Goal: Task Accomplishment & Management: Use online tool/utility

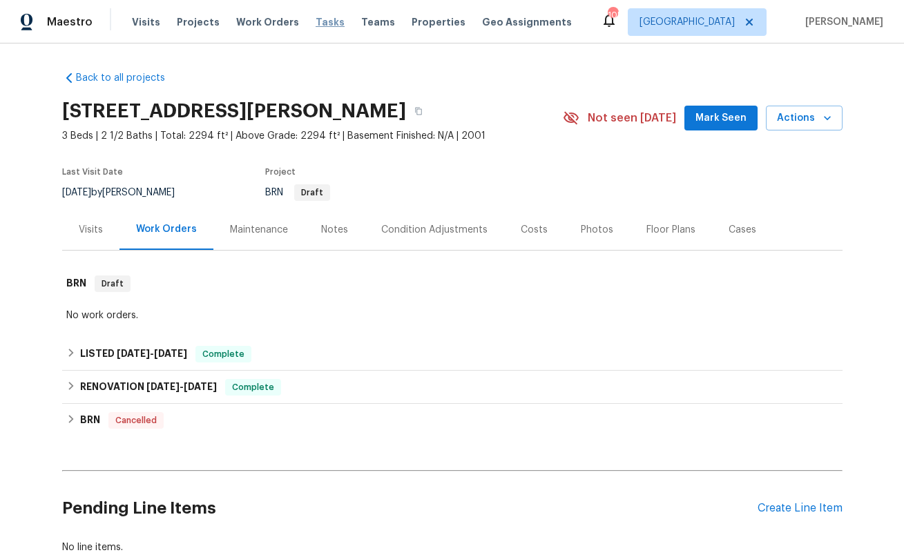
click at [319, 20] on span "Tasks" at bounding box center [330, 22] width 29 height 10
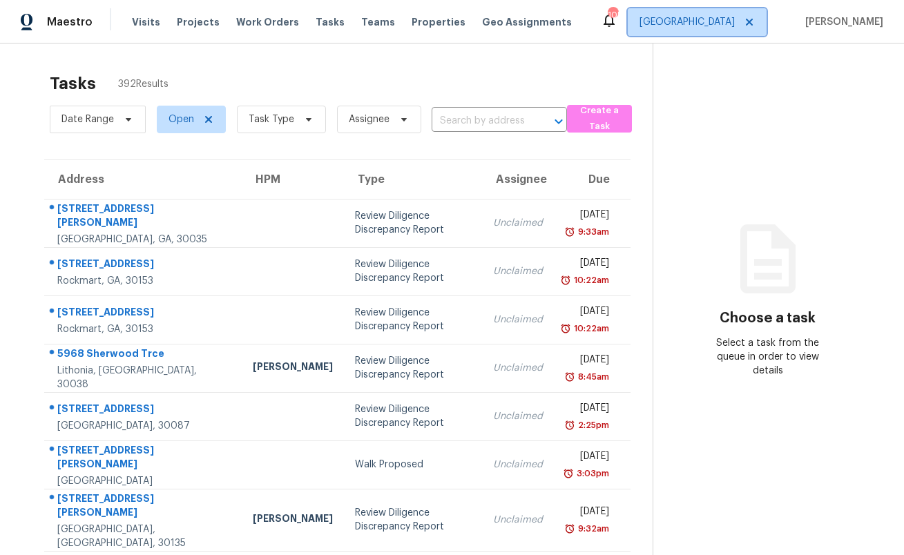
click at [735, 23] on span "[GEOGRAPHIC_DATA]" at bounding box center [687, 22] width 95 height 14
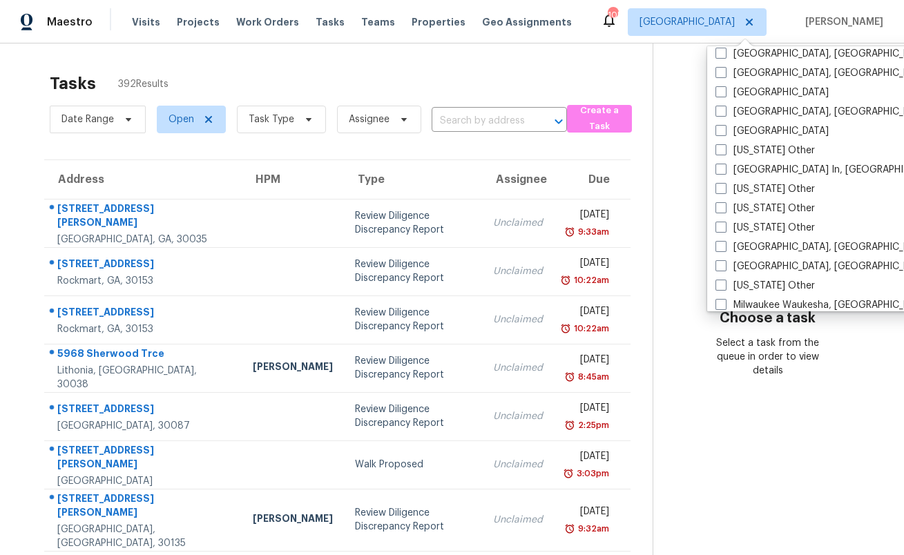
scroll to position [891, 0]
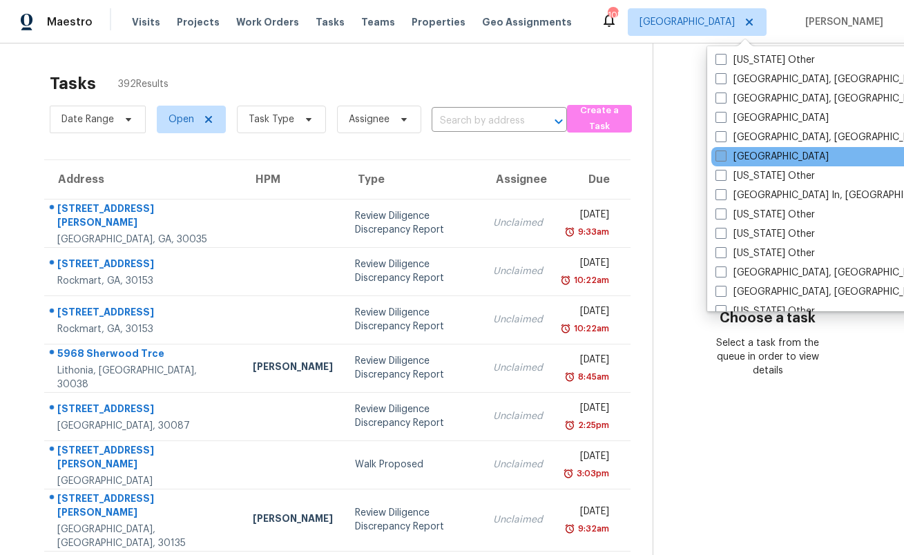
click at [759, 158] on label "[GEOGRAPHIC_DATA]" at bounding box center [772, 157] width 113 height 14
click at [725, 158] on input "[GEOGRAPHIC_DATA]" at bounding box center [720, 154] width 9 height 9
checkbox input "true"
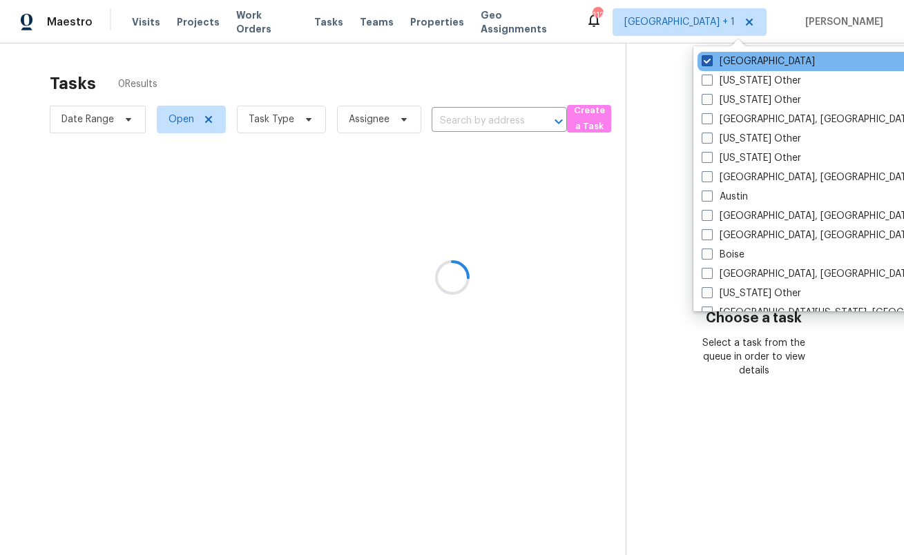
click at [728, 59] on label "[GEOGRAPHIC_DATA]" at bounding box center [758, 62] width 113 height 14
click at [711, 59] on input "[GEOGRAPHIC_DATA]" at bounding box center [706, 59] width 9 height 9
checkbox input "false"
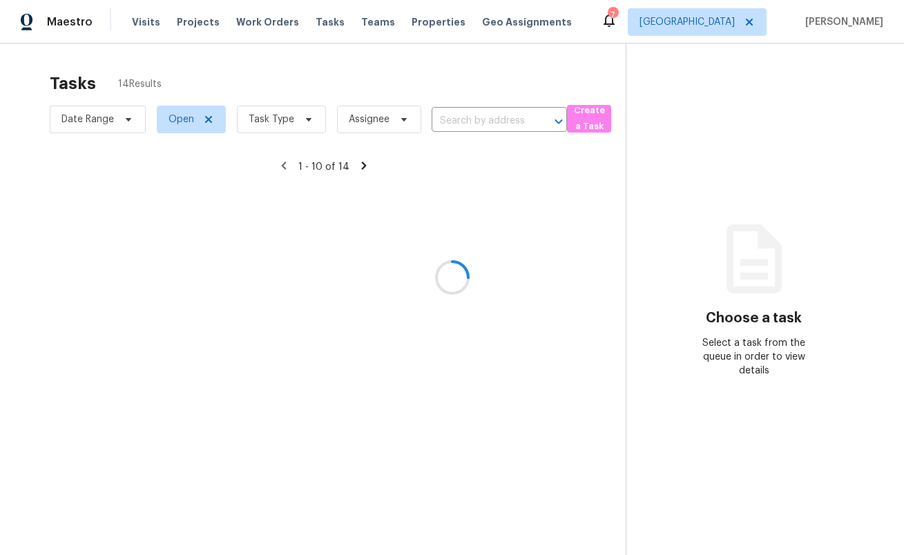
click at [542, 79] on div at bounding box center [452, 277] width 904 height 555
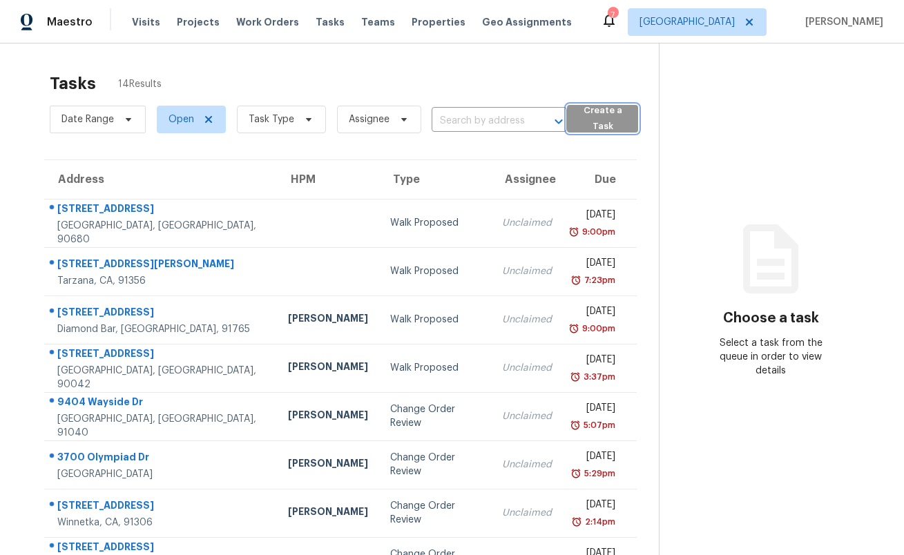
click at [593, 115] on span "Create a Task" at bounding box center [602, 119] width 57 height 32
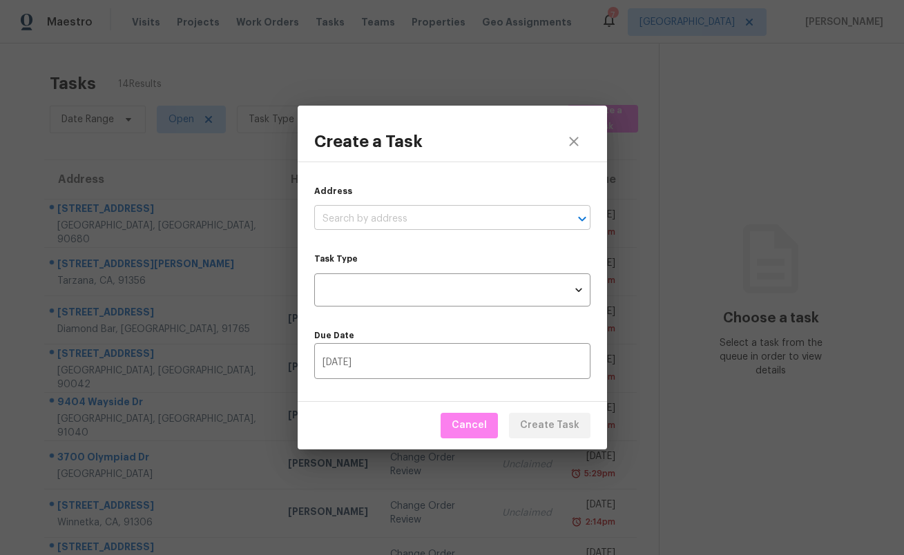
click at [475, 218] on input "text" at bounding box center [433, 219] width 238 height 21
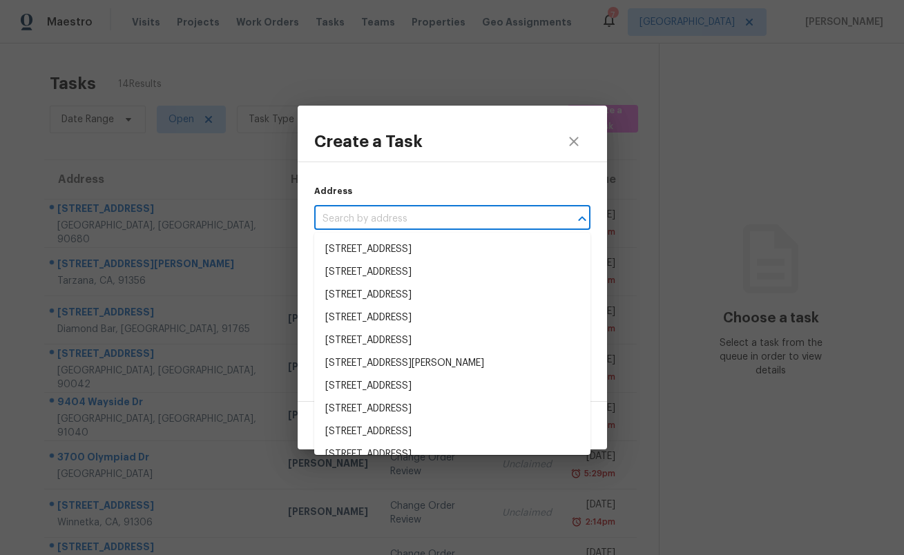
paste input "[URL][DOMAIN_NAME]"
type input "[URL][DOMAIN_NAME]"
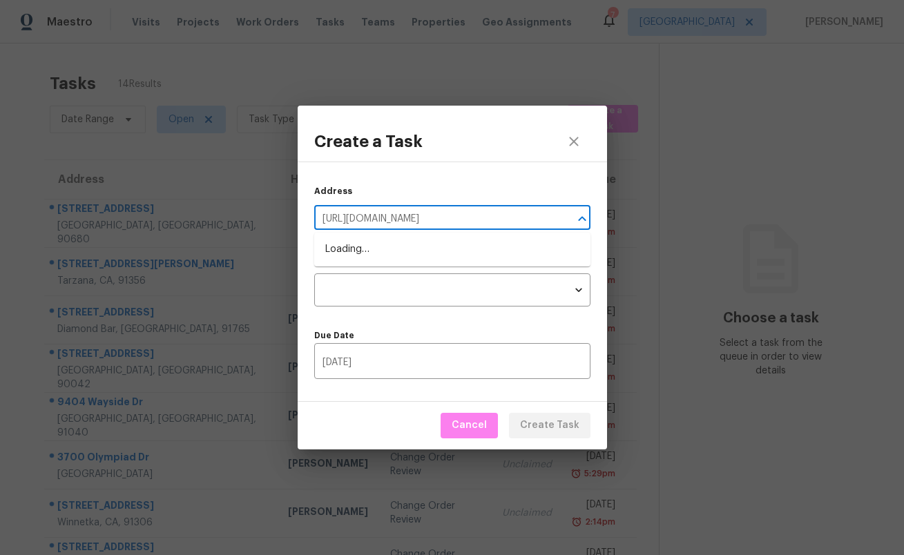
scroll to position [0, 106]
click at [475, 218] on input "[URL][DOMAIN_NAME]" at bounding box center [433, 219] width 238 height 21
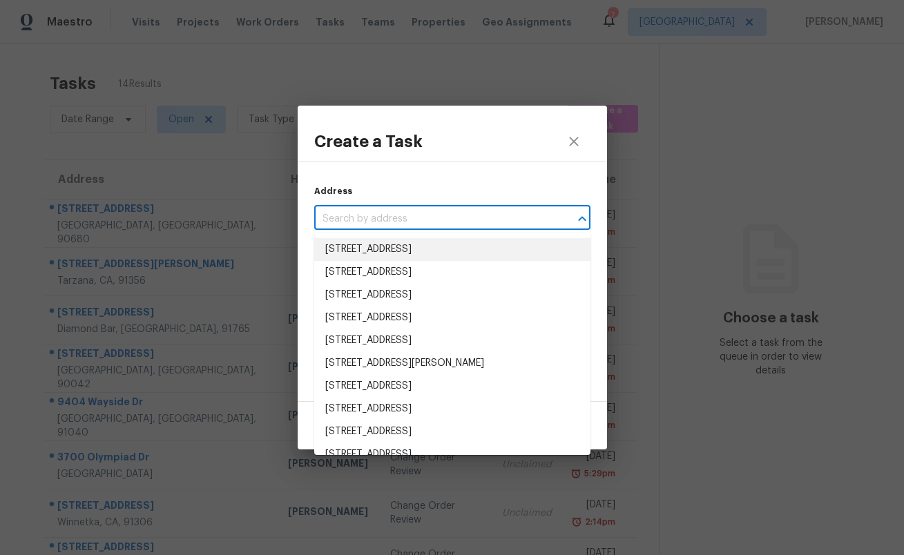
click at [426, 212] on input "text" at bounding box center [433, 219] width 238 height 21
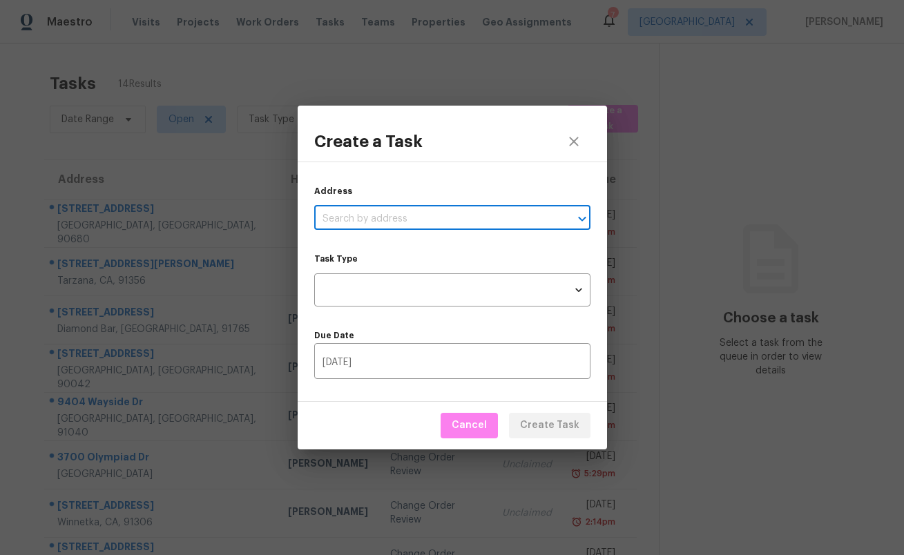
paste input "[STREET_ADDRESS][PERSON_NAME]"
type input "[STREET_ADDRESS][PERSON_NAME]"
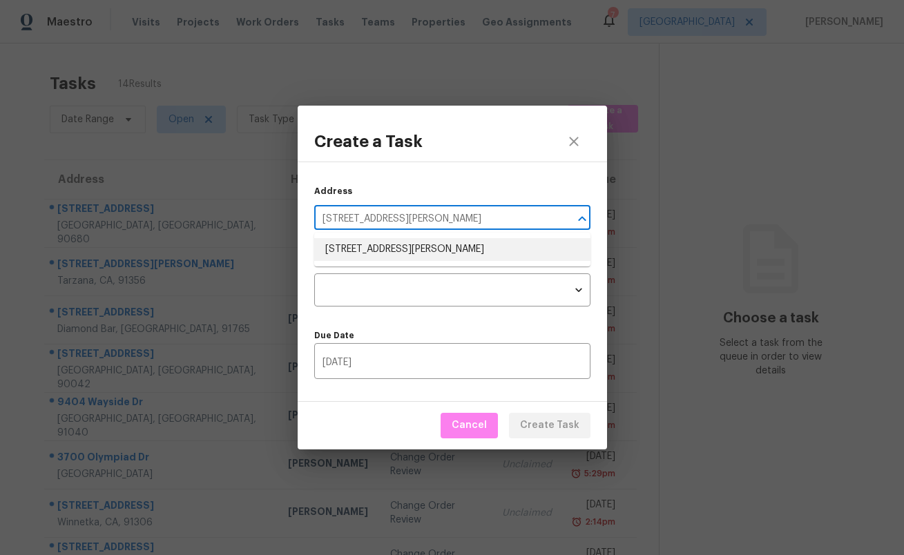
click at [397, 255] on li "[STREET_ADDRESS][PERSON_NAME]" at bounding box center [452, 249] width 276 height 23
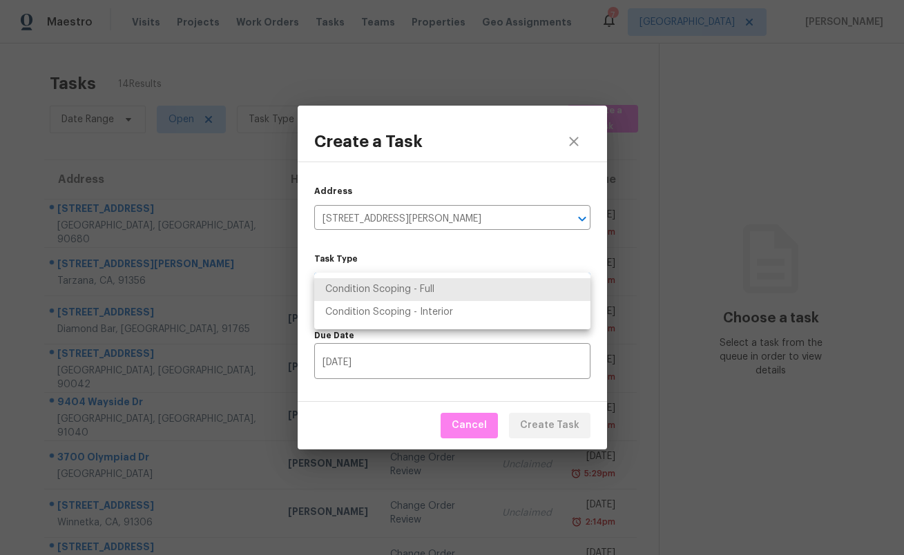
click at [388, 276] on body "Maestro Visits Projects Work Orders Tasks Teams Properties Geo Assignments 7 [G…" at bounding box center [452, 277] width 904 height 555
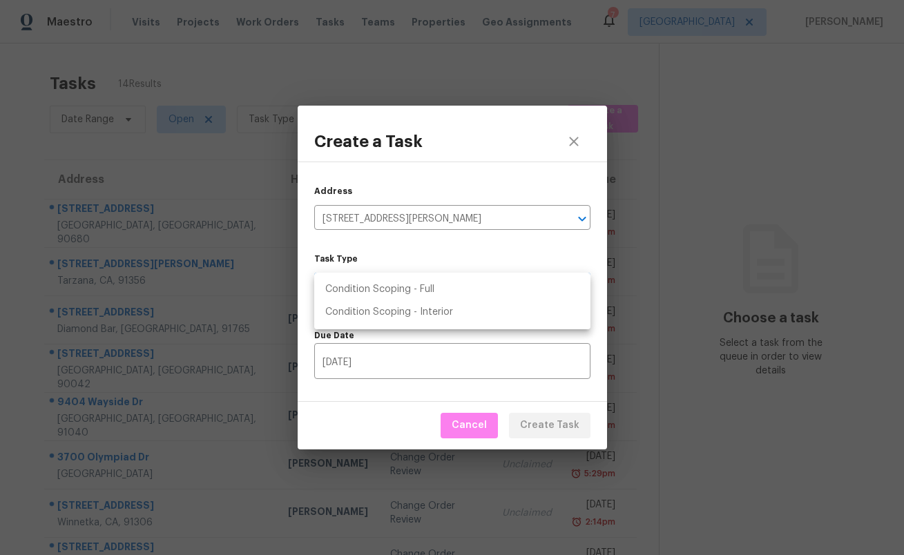
click at [390, 291] on li "Condition Scoping - Full" at bounding box center [452, 289] width 276 height 23
type input "virtual_full_assessment"
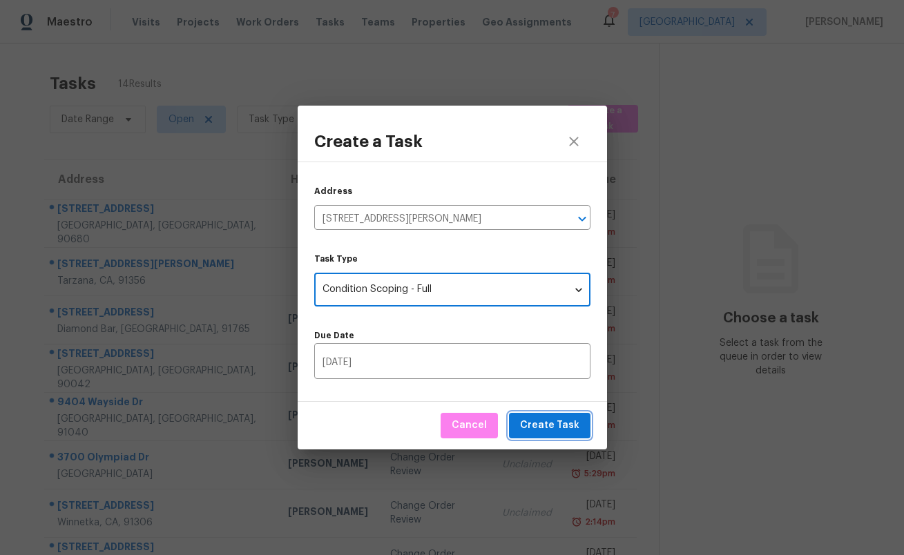
click at [543, 417] on button "Create Task" at bounding box center [550, 426] width 82 height 26
